Goal: Task Accomplishment & Management: Complete application form

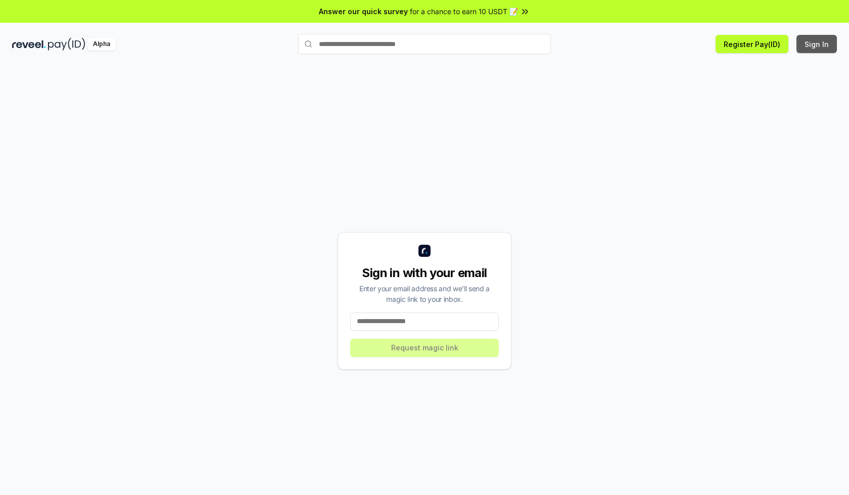
click at [817, 44] on button "Sign In" at bounding box center [816, 44] width 40 height 18
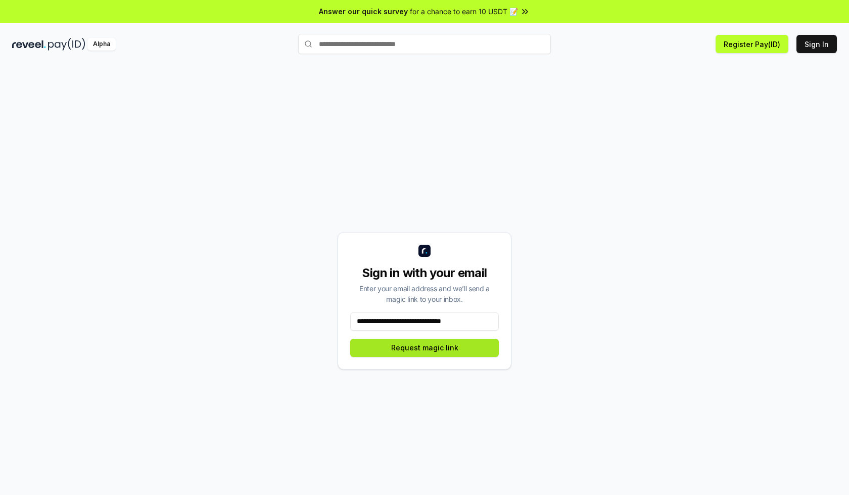
type input "**********"
click at [424, 347] on button "Request magic link" at bounding box center [424, 348] width 149 height 18
